Goal: Find specific page/section: Find specific page/section

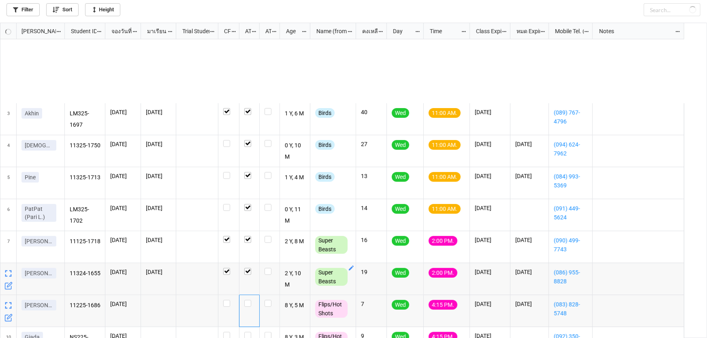
scroll to position [311, 702]
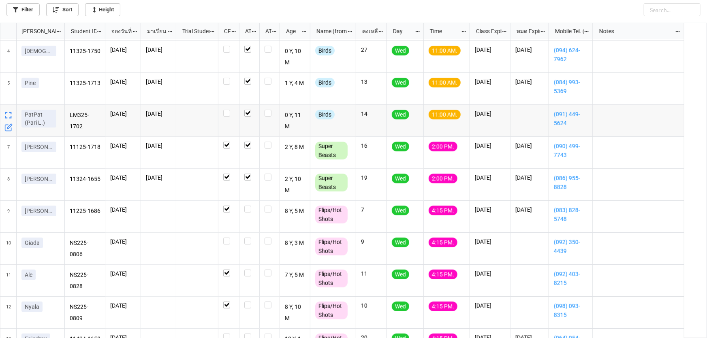
scroll to position [149, 0]
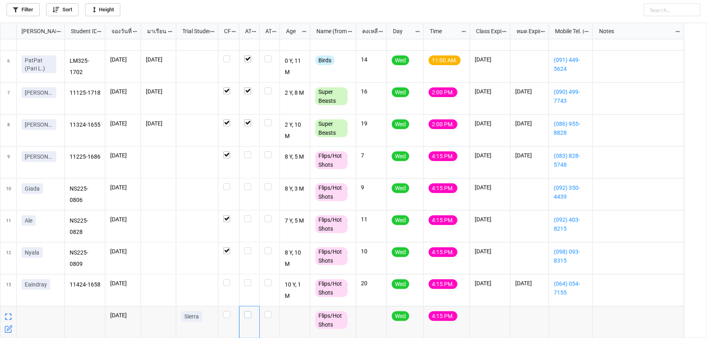
click at [249, 311] on label "grid" at bounding box center [249, 311] width 10 height 0
checkbox input "false"
click at [247, 279] on label "grid" at bounding box center [249, 279] width 10 height 0
click at [253, 155] on div "grid" at bounding box center [249, 154] width 10 height 7
click at [255, 181] on div "grid" at bounding box center [249, 195] width 20 height 32
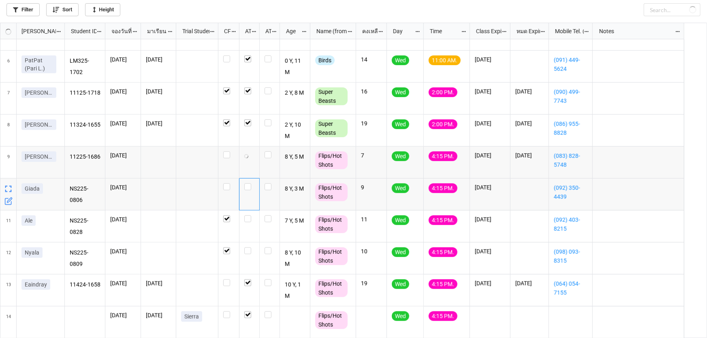
click at [251, 191] on div "grid" at bounding box center [249, 195] width 20 height 32
click at [248, 183] on label "grid" at bounding box center [249, 183] width 10 height 0
click at [247, 215] on label "grid" at bounding box center [249, 215] width 10 height 0
click at [249, 247] on label "grid" at bounding box center [249, 247] width 10 height 0
click at [251, 183] on label "grid" at bounding box center [249, 183] width 10 height 0
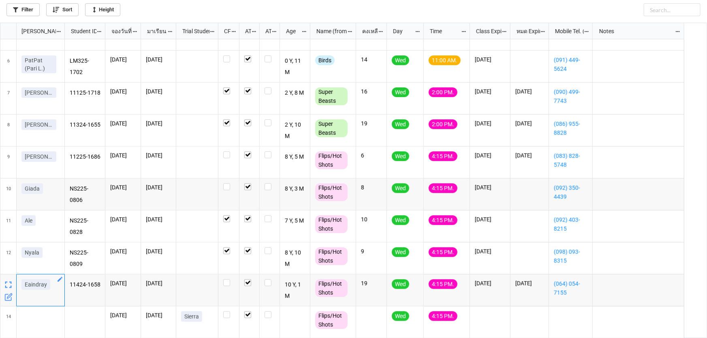
drag, startPoint x: 49, startPoint y: 287, endPoint x: 27, endPoint y: 283, distance: 22.2
click at [21, 285] on link "Eaindray" at bounding box center [35, 284] width 29 height 11
copy p "Eaindray"
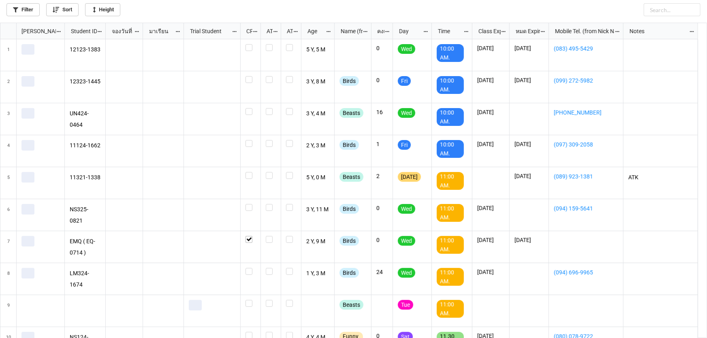
scroll to position [311, 702]
click at [25, 11] on link "Filter" at bounding box center [22, 9] width 33 height 13
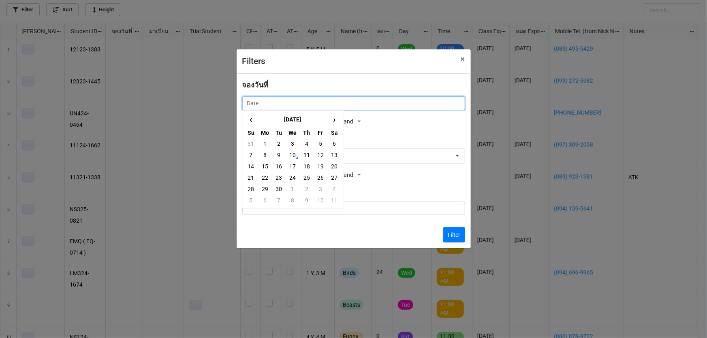
click at [287, 105] on input "text" at bounding box center [353, 103] width 223 height 14
click at [264, 153] on td "8" at bounding box center [265, 154] width 14 height 11
type input "8/9/2025"
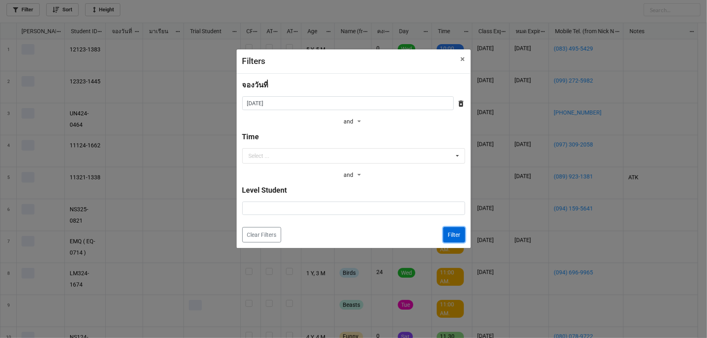
click at [455, 231] on button "Filter" at bounding box center [454, 234] width 22 height 15
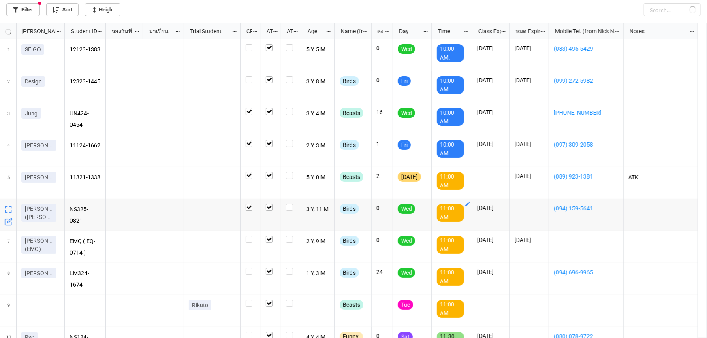
checkbox input "true"
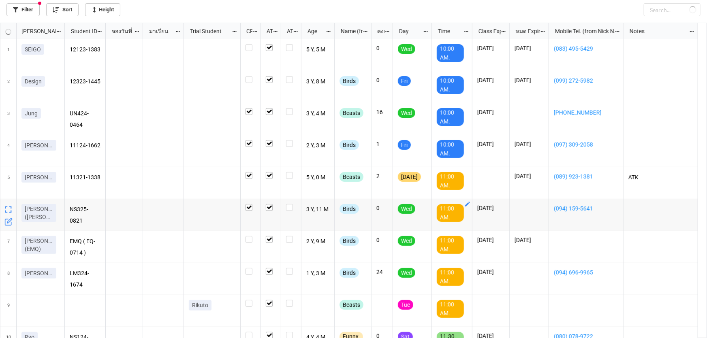
checkbox input "true"
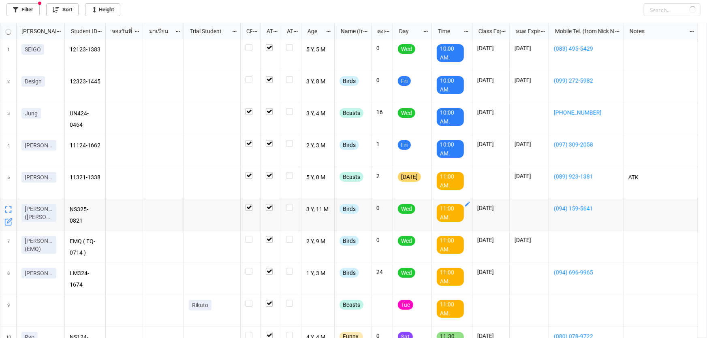
checkbox input "false"
checkbox input "true"
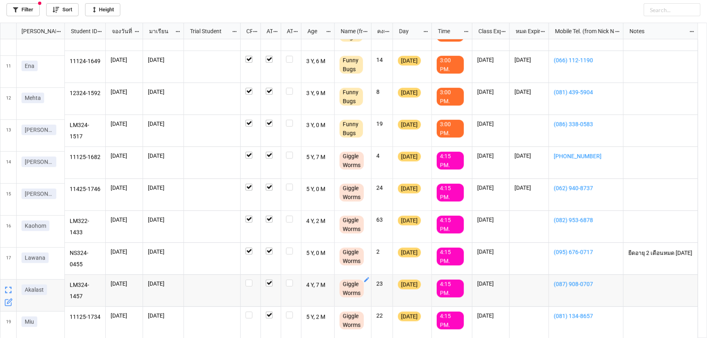
scroll to position [308, 0]
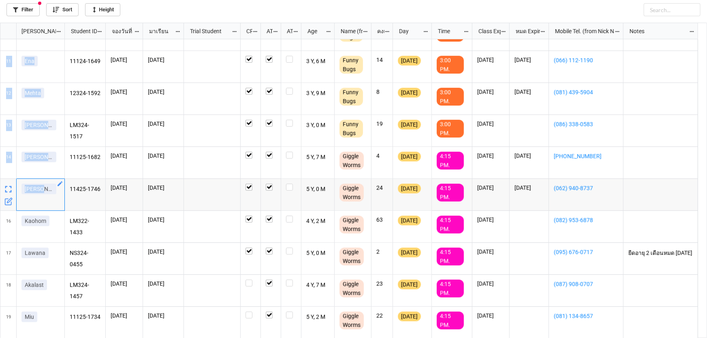
drag, startPoint x: 51, startPoint y: 189, endPoint x: 0, endPoint y: 184, distance: 51.7
click at [0, 184] on div "10 11 Ena 12 Mehta 13 Melvin 14 Dan Daniel 16 Kaohom 17 Lawana 18 Akalast 19 Miu" at bounding box center [32, 37] width 64 height 612
click at [48, 194] on div "Daniel" at bounding box center [40, 191] width 38 height 14
click at [36, 189] on p "Daniel" at bounding box center [39, 189] width 28 height 8
drag, startPoint x: 23, startPoint y: 186, endPoint x: 42, endPoint y: 192, distance: 19.6
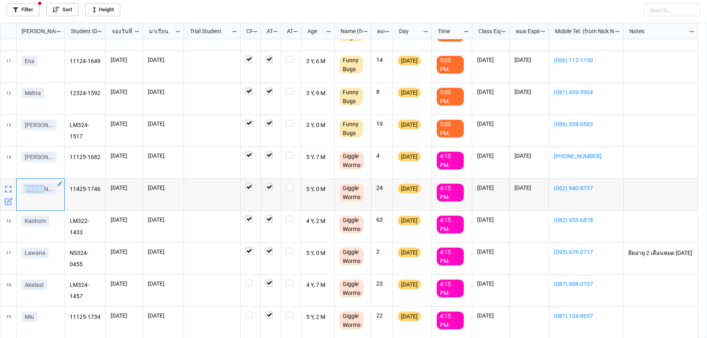
click at [42, 192] on link "Daniel" at bounding box center [38, 189] width 35 height 11
copy p "Daniel"
